Goal: Task Accomplishment & Management: Use online tool/utility

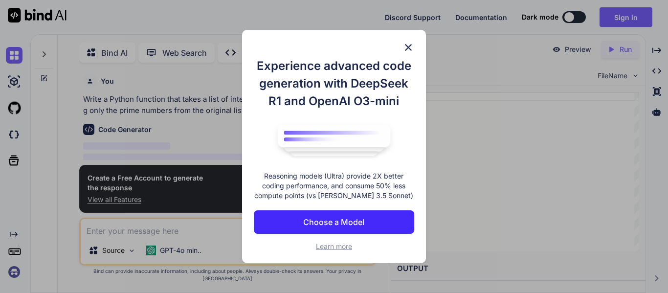
click at [402, 45] on div "Experience advanced code generation with DeepSeek R1 and OpenAI O3-mini Reasoni…" at bounding box center [334, 147] width 184 height 234
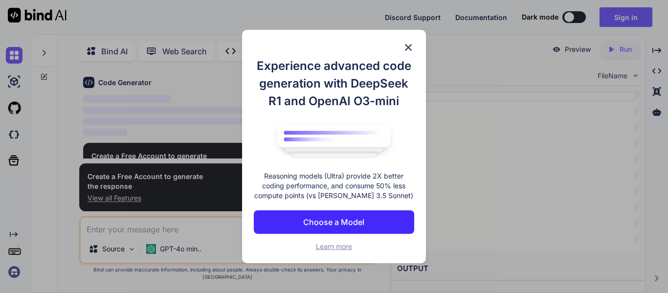
type textarea "x"
click at [397, 41] on div "Experience advanced code generation with DeepSeek R1 and OpenAI O3-mini Reasoni…" at bounding box center [334, 147] width 184 height 234
click at [415, 45] on div "Experience advanced code generation with DeepSeek R1 and OpenAI O3-mini Reasoni…" at bounding box center [334, 147] width 184 height 234
click at [406, 48] on img at bounding box center [408, 48] width 12 height 12
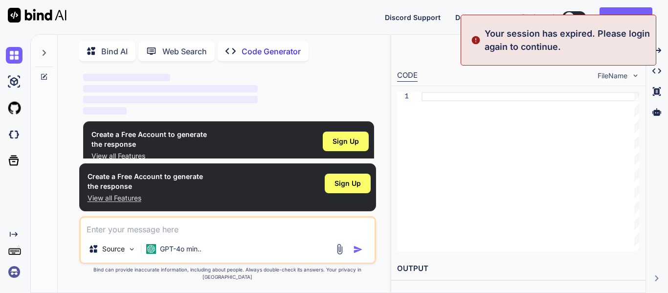
scroll to position [69, 0]
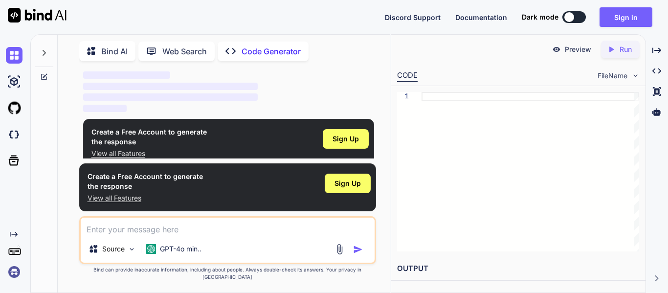
click at [152, 233] on textarea at bounding box center [228, 227] width 294 height 18
type textarea "i"
type textarea "x"
type textarea "im"
type textarea "x"
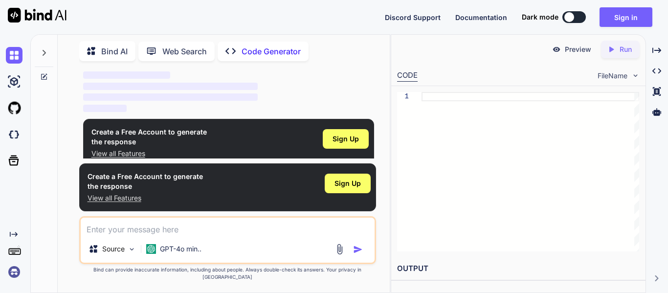
type textarea "I'm"
type textarea "x"
type textarea "I'm t"
type textarea "x"
type textarea "I'm te"
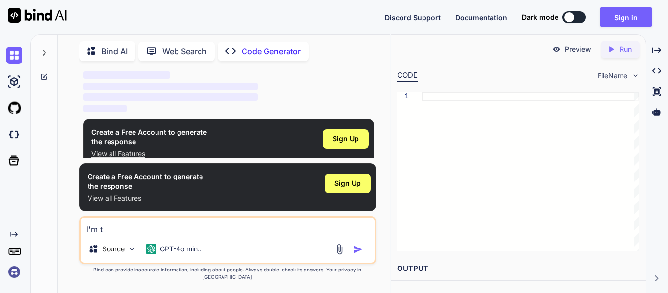
type textarea "x"
type textarea "I'm tes"
type textarea "x"
type textarea "I'm test"
type textarea "x"
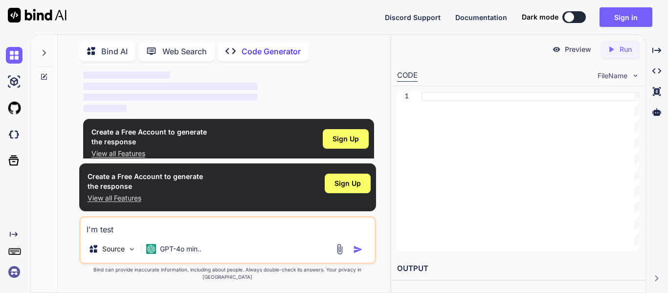
type textarea "I'm testi"
type textarea "x"
type textarea "I'm testin"
type textarea "x"
type textarea "I'm testing"
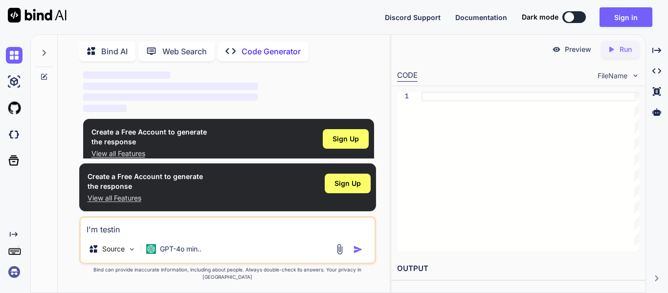
type textarea "x"
type textarea "I'm testing"
type textarea "x"
type textarea "I'm testing o"
type textarea "x"
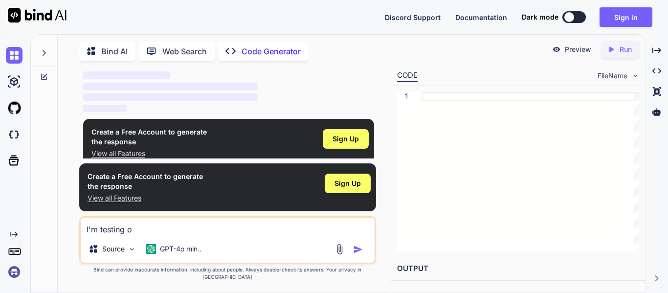
type textarea "I'm testing ou"
type textarea "x"
type textarea "I'm testing out"
type textarea "x"
type textarea "I'm testing out"
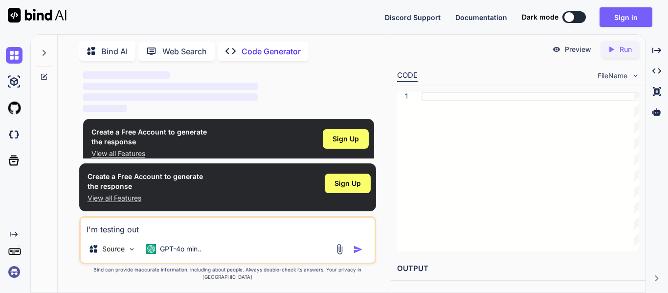
type textarea "x"
type textarea "I'm testing out a"
type textarea "x"
type textarea "I'm testing out a"
type textarea "x"
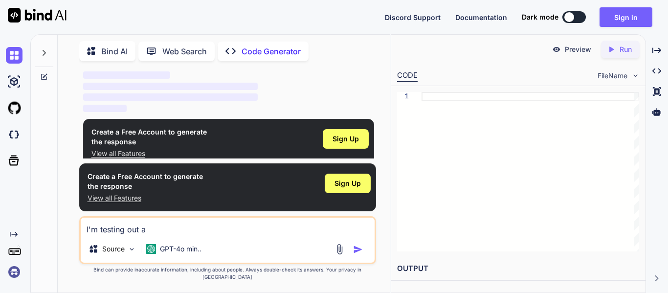
type textarea "I'm testing out a g"
type textarea "x"
type textarea "I'm testing out a ga"
type textarea "x"
type textarea "I'm testing out a gam"
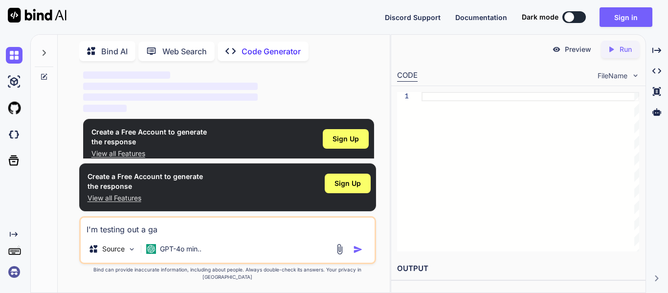
type textarea "x"
type textarea "I'm testing out a game"
type textarea "x"
type textarea "I'm testing out a game"
type textarea "x"
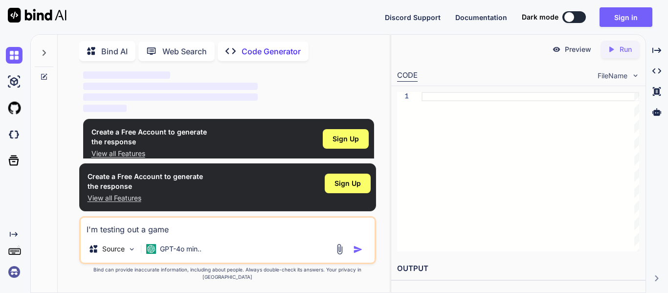
type textarea "I'm testing out a game i"
type textarea "x"
type textarea "I'm testing out a game I"
type textarea "x"
type textarea "I'm testing out a game I m"
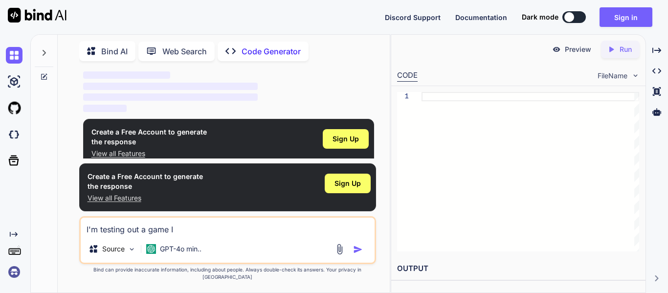
type textarea "x"
type textarea "I'm testing out a game I ma"
type textarea "x"
type textarea "I'm testing out a game I mad"
type textarea "x"
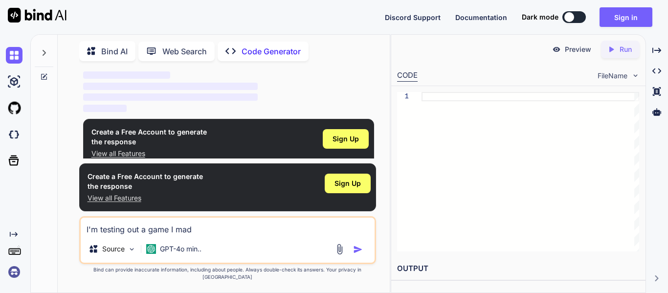
type textarea "I'm testing out a game I made"
type textarea "x"
type textarea "I'm testing out a game I made"
type textarea "x"
type textarea "I'm testing out a game I made a"
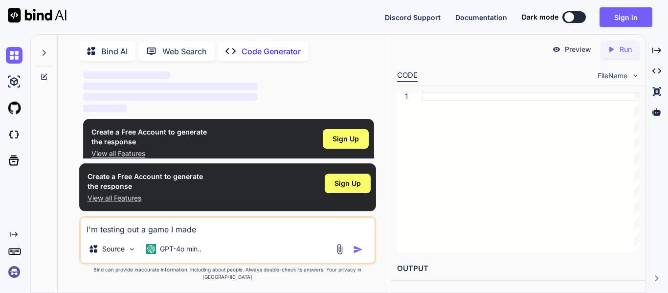
type textarea "x"
type textarea "I'm testing out a game I made an"
type textarea "x"
type textarea "I'm testing out a game I made and"
type textarea "x"
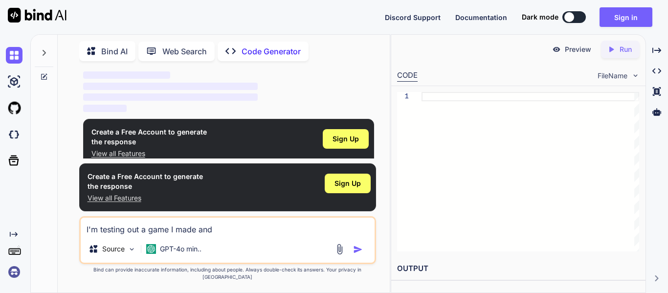
type textarea "I'm testing out a game I made and"
type textarea "x"
type textarea "I'm testing out a game I made and i"
type textarea "x"
type textarea "I'm testing out a game I made and im"
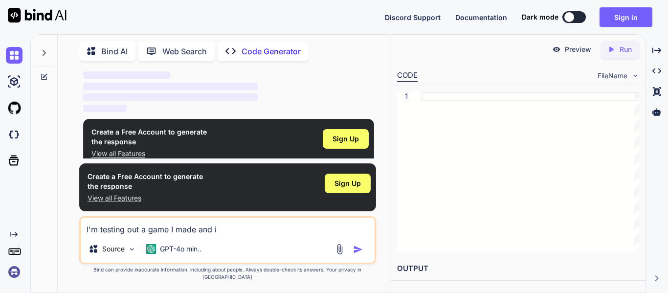
type textarea "x"
type textarea "I'm testing out a game I made and I'm"
type textarea "x"
type textarea "I'm testing out a game I made and I'm t"
type textarea "x"
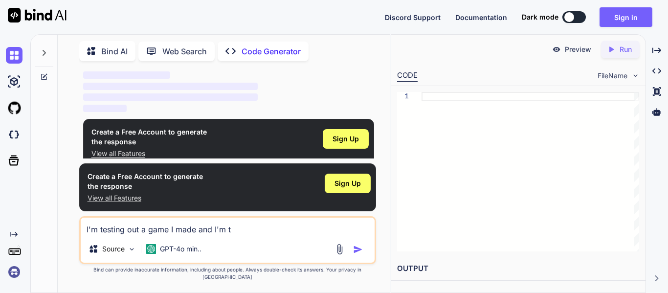
type textarea "I'm testing out a game I made and I'm tr"
type textarea "x"
type textarea "I'm testing out a game I made and I'm try"
type textarea "x"
type textarea "I'm testing out a game I made and I'm tryi"
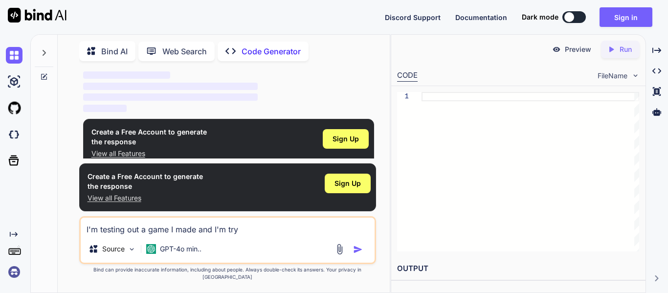
type textarea "x"
type textarea "I'm testing out a game I made and I'm tryin"
type textarea "x"
type textarea "I'm testing out a game I made and I'm trying"
type textarea "x"
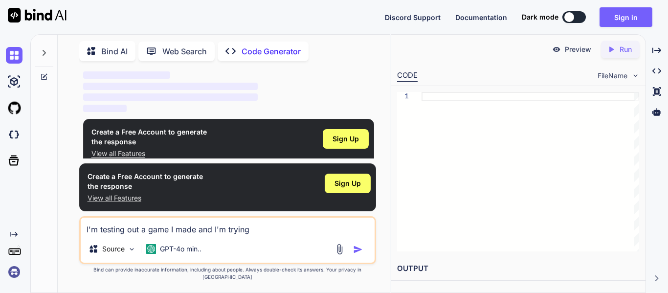
type textarea "I'm testing out a game I made and I'm trying"
type textarea "x"
type textarea "I'm testing out a game I made and I'm trying t"
type textarea "x"
type textarea "I'm testing out a game I made and I'm trying to"
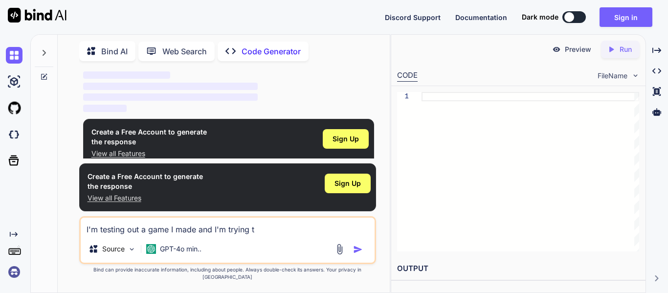
type textarea "x"
type textarea "I'm testing out a game I made and I'm trying to"
type textarea "x"
type textarea "I'm testing out a game I made and I'm trying to m"
type textarea "x"
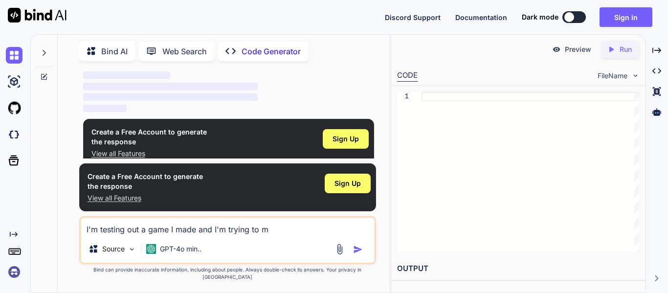
type textarea "I'm testing out a game I made and I'm trying to ma"
type textarea "x"
type textarea "I'm testing out a game I made and I'm trying to mak"
type textarea "x"
type textarea "I'm testing out a game I made and I'm trying to make"
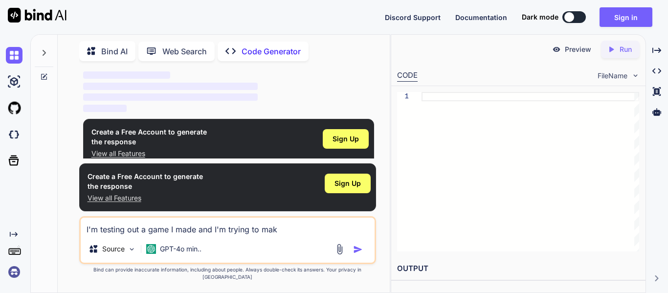
type textarea "x"
type textarea "I'm testing out a game I made and I'm trying to make"
type textarea "x"
type textarea "I'm testing out a game I made and I'm trying to make i"
type textarea "x"
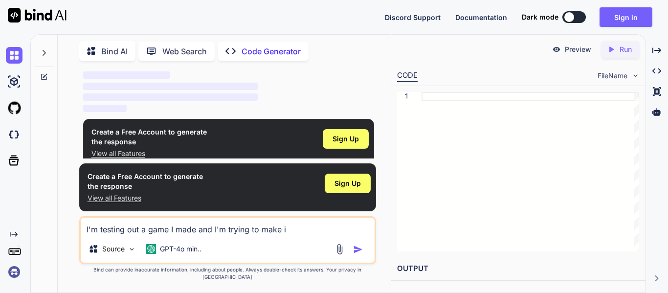
type textarea "I'm testing out a game I made and I'm trying to make it"
type textarea "x"
type textarea "I'm testing out a game I made and I'm trying to make it"
type textarea "x"
type textarea "I'm testing out a game I made and I'm trying to make it"
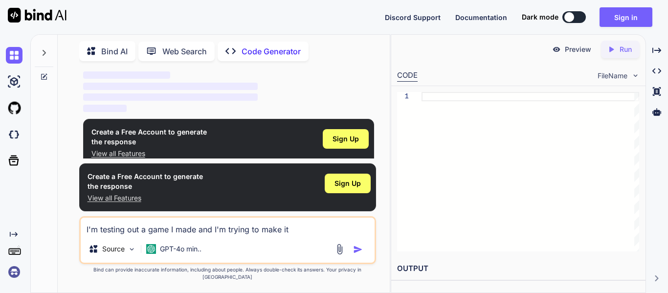
type textarea "x"
type textarea "I'm testing out a game I made and I'm trying to make i"
type textarea "x"
type textarea "I'm testing out a game I made and I'm trying to make"
type textarea "x"
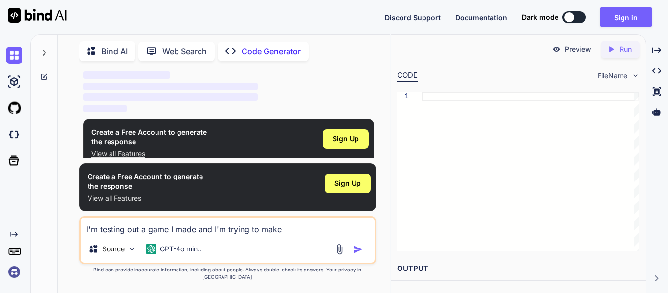
type textarea "I'm testing out a game I made and I'm trying to make"
type textarea "x"
type textarea "I'm testing out a game I made and I'm trying to mak"
type textarea "x"
type textarea "I'm testing out a game I made and I'm trying to ma"
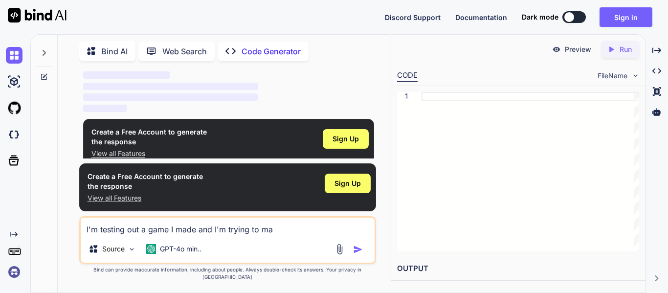
type textarea "x"
type textarea "I'm testing out a game I made and I'm trying to m"
type textarea "x"
type textarea "I'm testing out a game I made and I'm trying to"
type textarea "x"
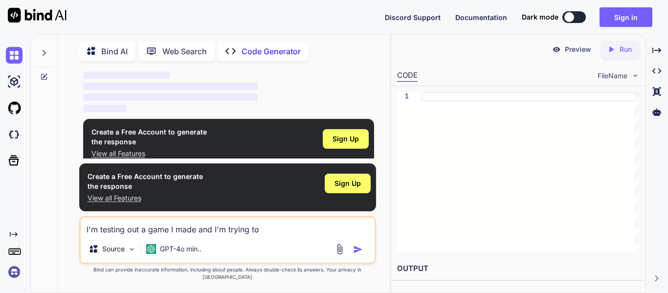
type textarea "I'm testing out a game I made and I'm trying to"
type textarea "x"
type textarea "I'm testing out a game I made and I'm trying t"
type textarea "x"
type textarea "I'm testing out a game I made and I'm trying"
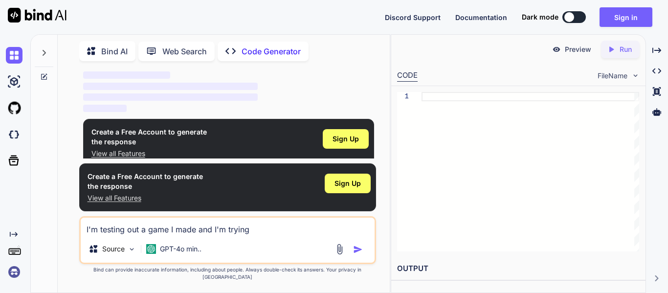
type textarea "x"
type textarea "I'm testing out a game I made and I'm trying"
type textarea "x"
type textarea "I'm testing out a game I made and I'm tryin"
type textarea "x"
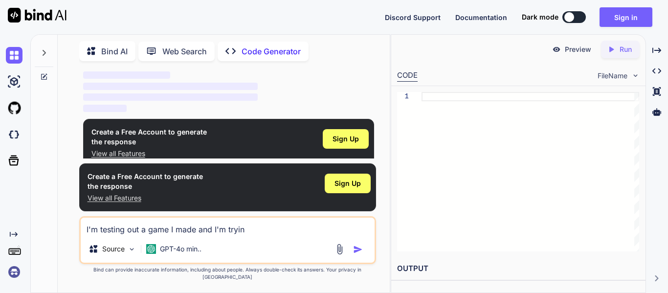
type textarea "I'm testing out a game I made and I'm tryi"
type textarea "x"
type textarea "I'm testing out a game I made and I'm try"
type textarea "x"
type textarea "I'm testing out a game I made and I'm tr"
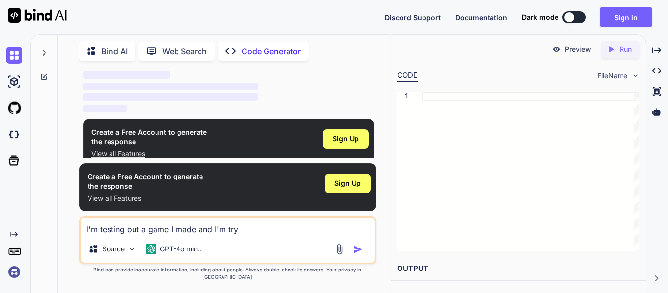
type textarea "x"
type textarea "I'm testing out a game I made and I'm t"
type textarea "x"
type textarea "I'm testing out a game I made and I'm"
type textarea "x"
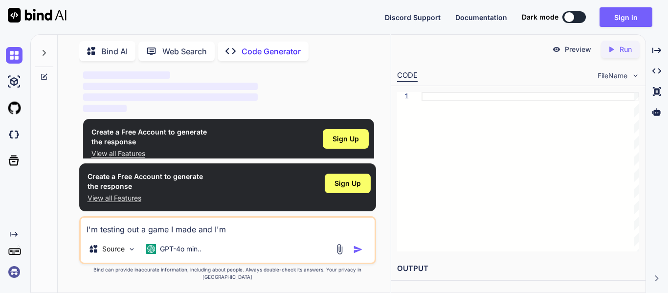
type textarea "I'm testing out a game I made and I'm"
type textarea "x"
type textarea "I'm testing out a game I made and I'"
type textarea "x"
type textarea "I'm testing out a game I made and I"
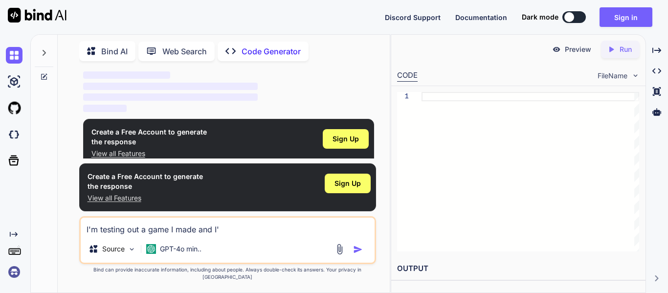
type textarea "x"
type textarea "I'm testing out a game I made and"
type textarea "x"
type textarea "I'm testing out a game I made and"
type textarea "x"
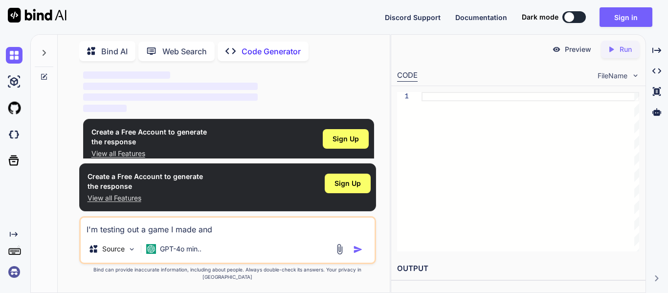
type textarea "I'm testing out a game I made an"
type textarea "x"
type textarea "I'm testing out a game I made a"
type textarea "x"
type textarea "I'm testing out a game I made"
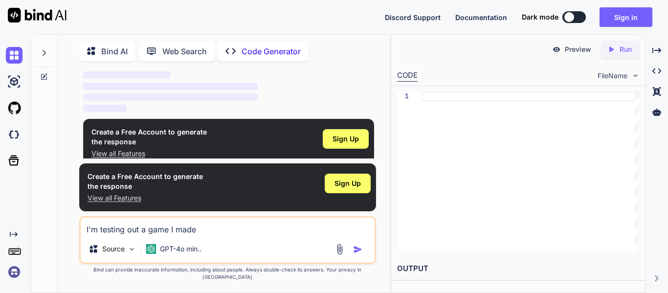
type textarea "x"
type textarea "I'm testing out a game I made"
type textarea "x"
type textarea "I'm testing out a game I mad"
type textarea "x"
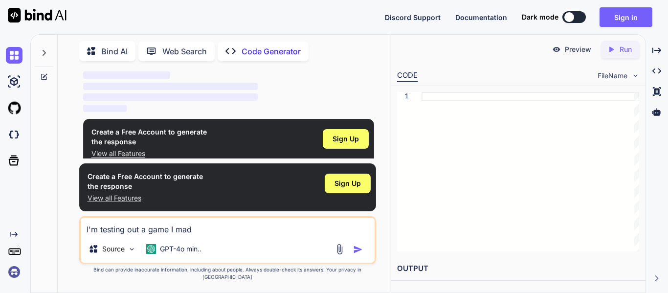
type textarea "I'm testing out a game I ma"
type textarea "x"
type textarea "I'm testing out a game I m"
type textarea "x"
type textarea "I'm testing out a game I"
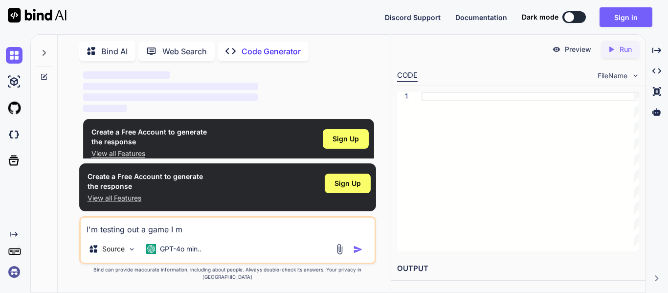
type textarea "x"
type textarea "I'm testing out a game I"
type textarea "x"
type textarea "I'm testing out a game"
type textarea "x"
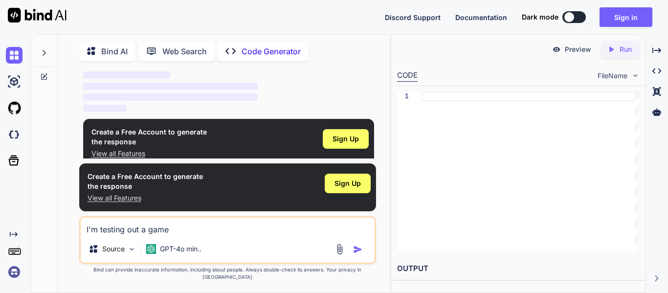
type textarea "I'm testing out a game"
type textarea "x"
type textarea "I'm testing out a gam"
type textarea "x"
type textarea "I'm testing out a ga"
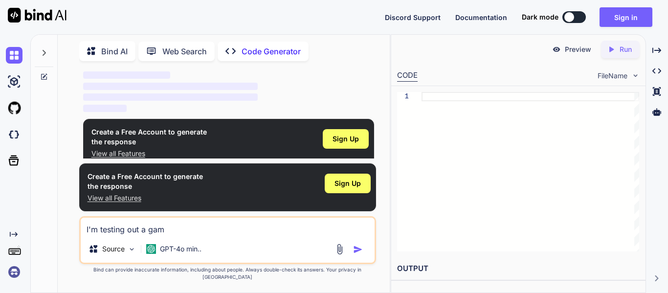
type textarea "x"
type textarea "I'm testing out a g"
type textarea "x"
type textarea "I'm testing out a"
type textarea "x"
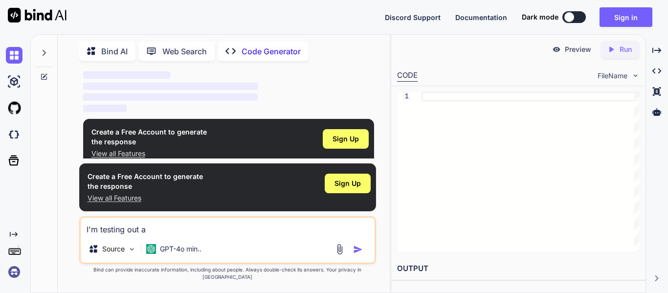
type textarea "I'm testing out a b"
type textarea "x"
type textarea "I'm testing out a ba"
type textarea "x"
type textarea "I'm testing out a b"
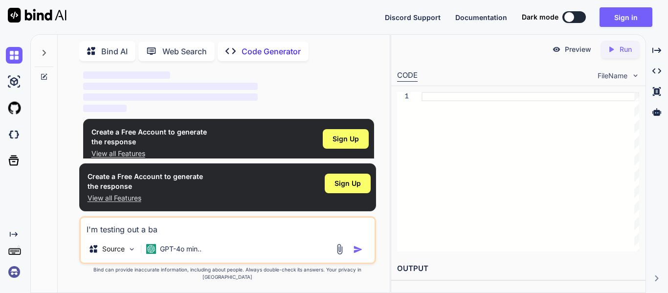
type textarea "x"
type textarea "I'm testing out a"
type textarea "x"
type textarea "I'm testing out a a"
type textarea "x"
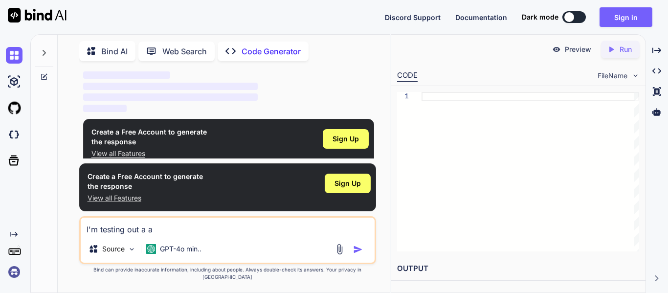
type textarea "I'm testing out a ai"
type textarea "x"
type textarea "I'm testing out a aim"
type textarea "x"
type textarea "I'm testing out a aimb"
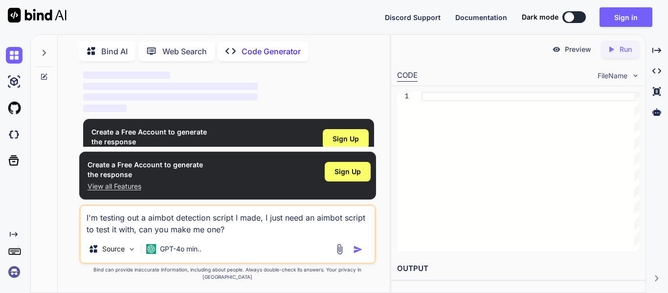
click at [360, 254] on img "button" at bounding box center [358, 250] width 10 height 10
click at [348, 177] on span "Sign Up" at bounding box center [348, 172] width 26 height 10
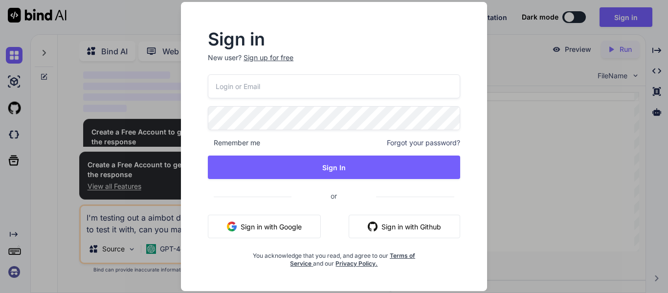
click at [313, 85] on input "email" at bounding box center [334, 86] width 252 height 24
click at [260, 61] on p "New user? Sign up for free" at bounding box center [334, 64] width 252 height 22
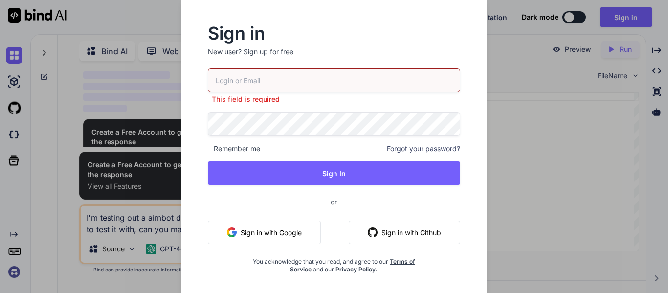
click at [266, 83] on input "email" at bounding box center [334, 80] width 252 height 24
click at [259, 53] on div "Sign up for free" at bounding box center [269, 52] width 50 height 10
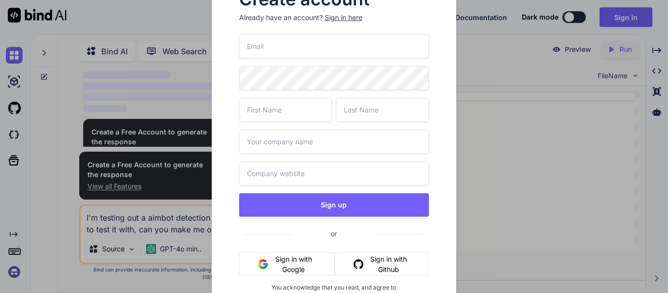
click at [272, 39] on input "email" at bounding box center [334, 46] width 190 height 24
